Goal: Task Accomplishment & Management: Manage account settings

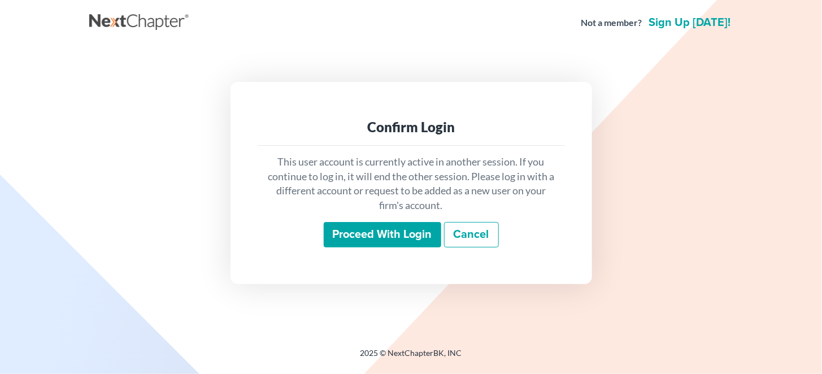
click at [393, 234] on input "Proceed with login" at bounding box center [383, 235] width 118 height 26
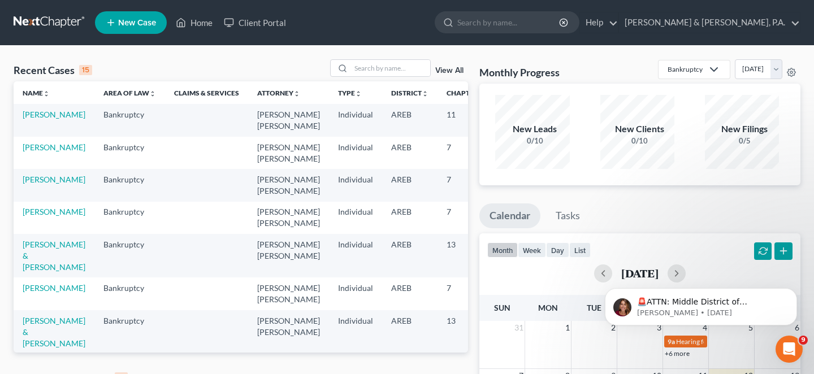
click at [452, 374] on link "View All" at bounding box center [449, 378] width 28 height 8
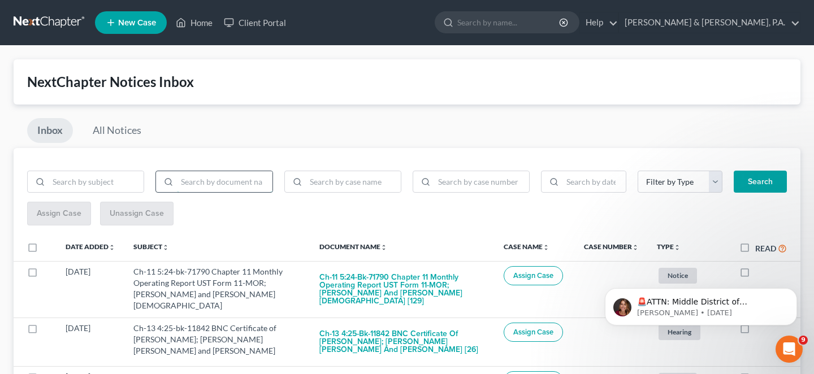
click at [205, 171] on input "search" at bounding box center [224, 181] width 95 height 21
type input "bnc"
click at [760, 171] on button "Search" at bounding box center [760, 182] width 53 height 23
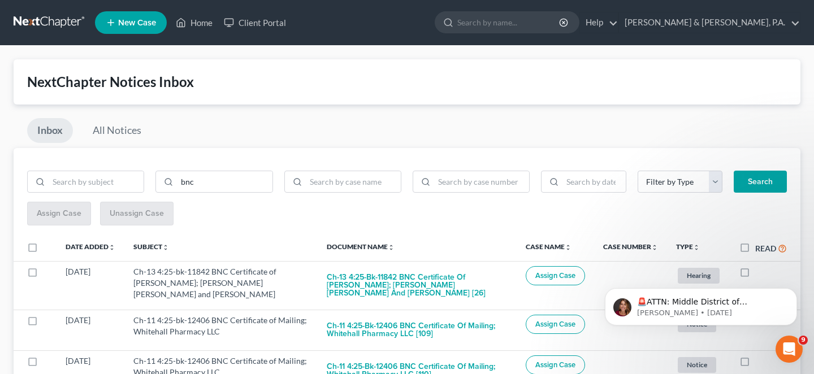
click at [778, 171] on button "Search" at bounding box center [760, 182] width 53 height 23
click at [755, 242] on label "Read" at bounding box center [771, 248] width 32 height 13
click at [760, 242] on input "Read" at bounding box center [763, 245] width 7 height 7
checkbox input "true"
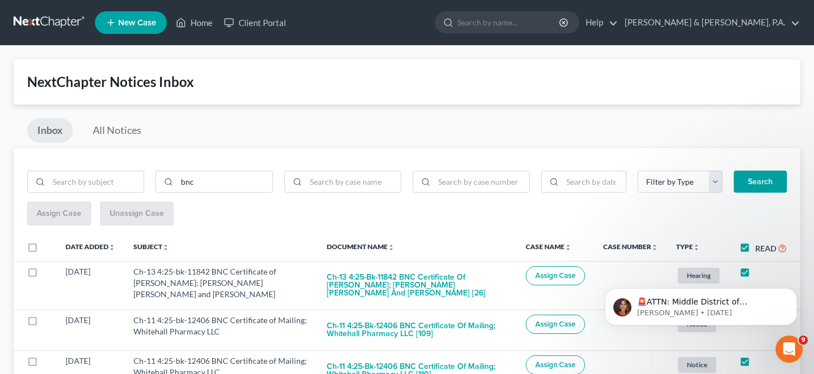
checkbox input "true"
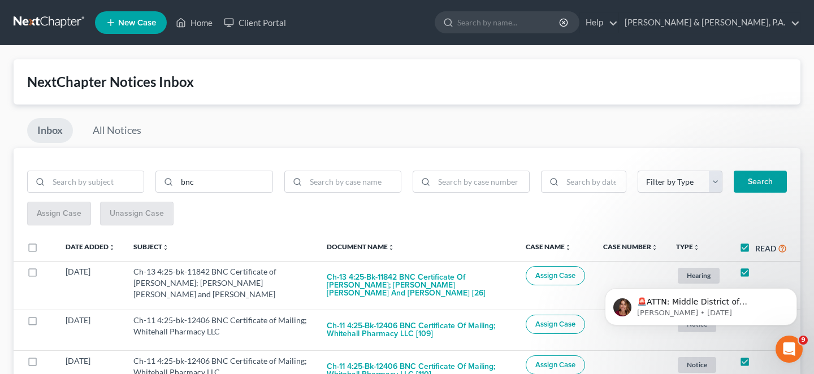
checkbox input "true"
